Goal: Task Accomplishment & Management: Manage account settings

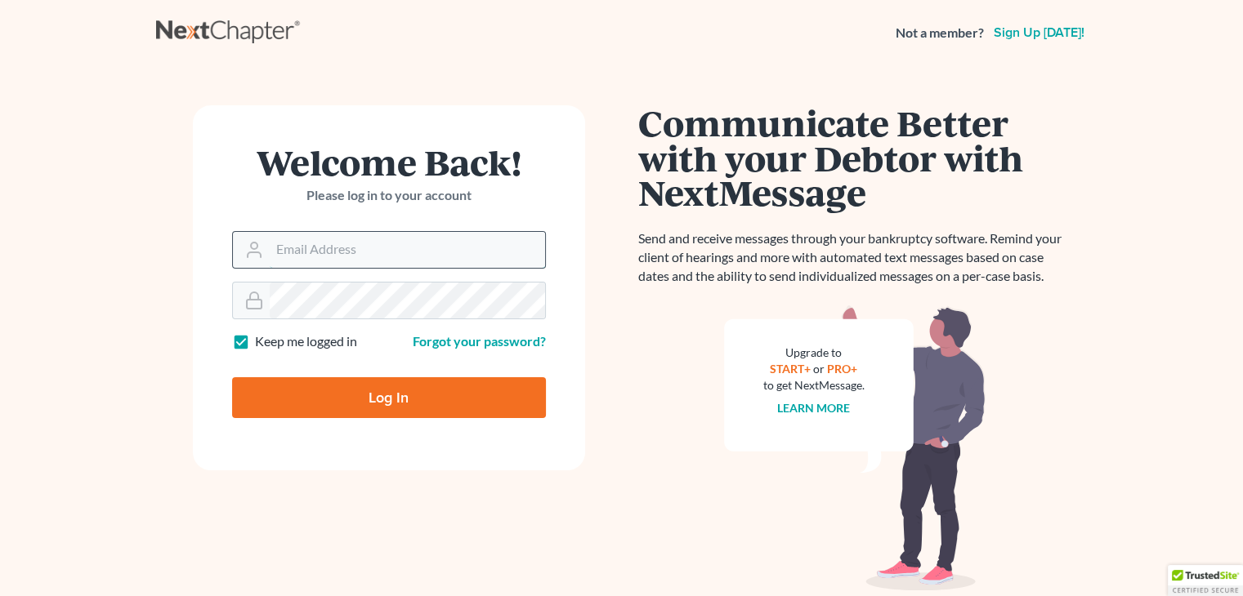
click at [340, 249] on input "Email Address" at bounding box center [407, 250] width 275 height 36
type input "[PERSON_NAME][EMAIL_ADDRESS][DOMAIN_NAME]"
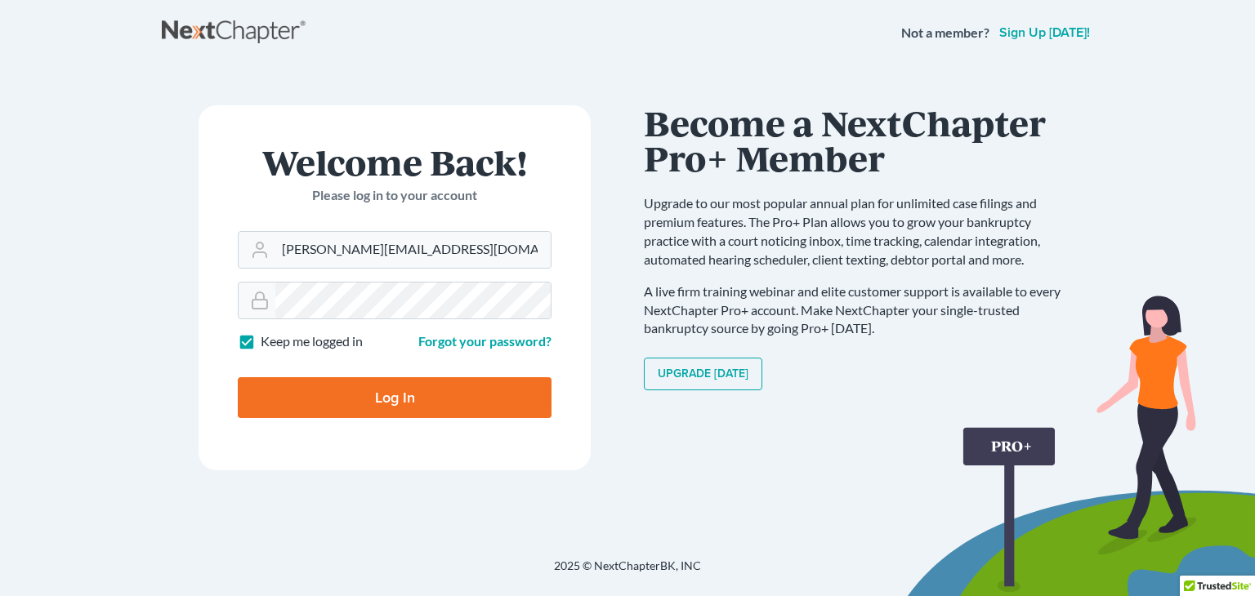
click at [401, 391] on input "Log In" at bounding box center [395, 397] width 314 height 41
type input "Thinking..."
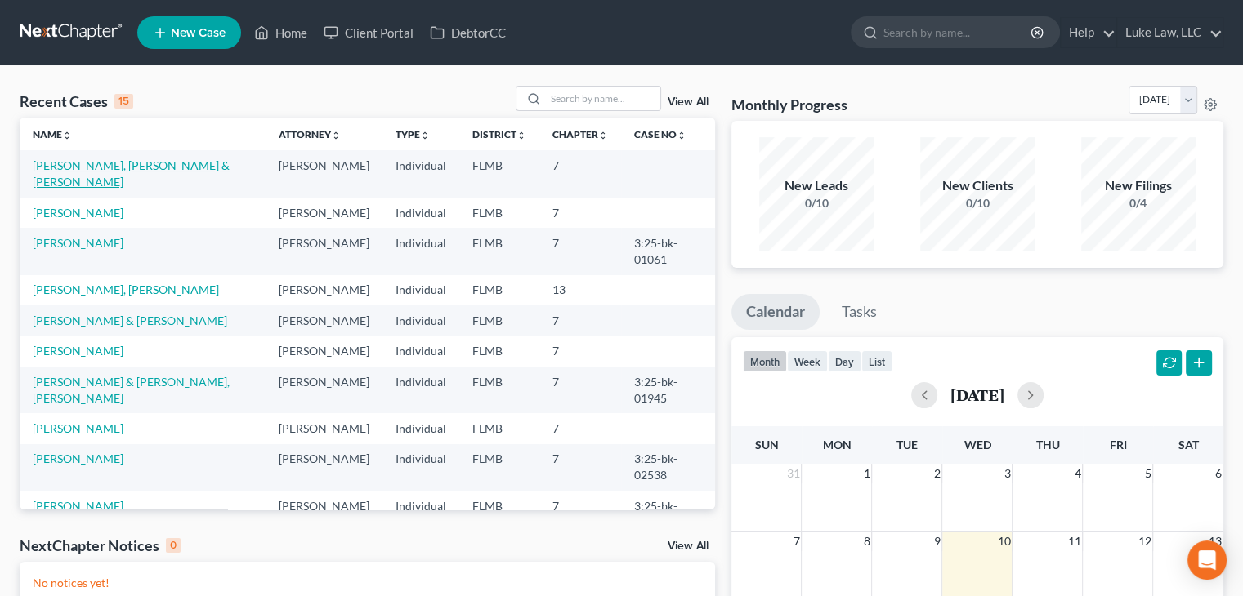
click at [150, 167] on link "Angel, Hernandez & Hernandez, Marisol" at bounding box center [131, 174] width 197 height 30
